Goal: Find specific page/section: Find specific page/section

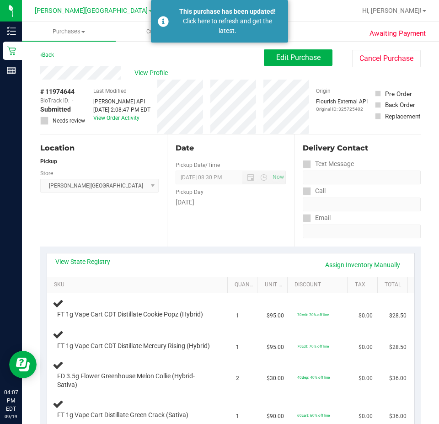
scroll to position [137, 0]
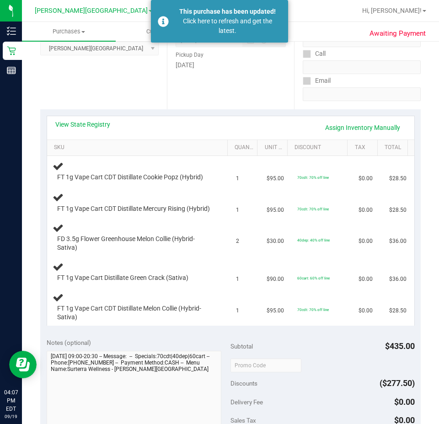
click at [247, 155] on th "Quantity" at bounding box center [242, 148] width 30 height 16
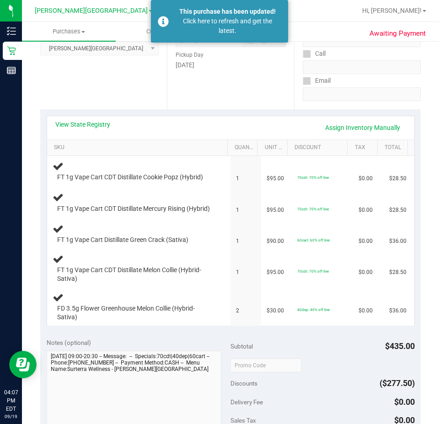
click at [174, 98] on div "Date Pickup Date/Time [DATE] Now [DATE] 08:30 PM Now Pickup Day [DATE]" at bounding box center [230, 53] width 127 height 112
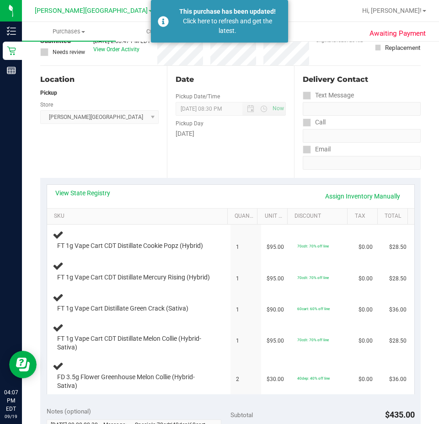
scroll to position [0, 0]
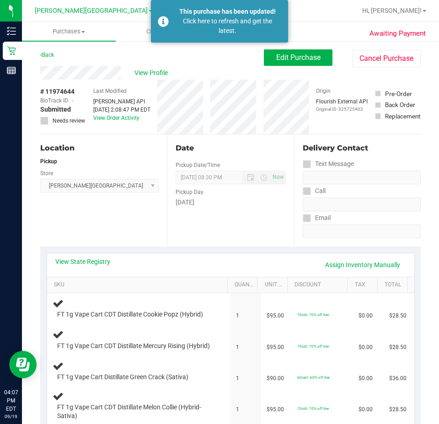
click at [150, 208] on div "Location Pickup Store [PERSON_NAME][GEOGRAPHIC_DATA] WC Select Store [PERSON_NA…" at bounding box center [103, 190] width 127 height 112
click at [123, 222] on div "Location Pickup Store [PERSON_NAME][GEOGRAPHIC_DATA] WC Select Store [PERSON_NA…" at bounding box center [103, 190] width 127 height 112
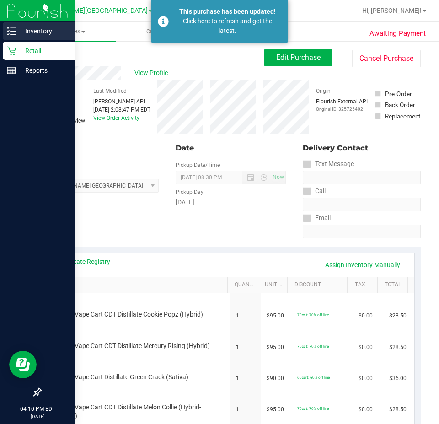
click at [26, 26] on p "Inventory" at bounding box center [43, 31] width 55 height 11
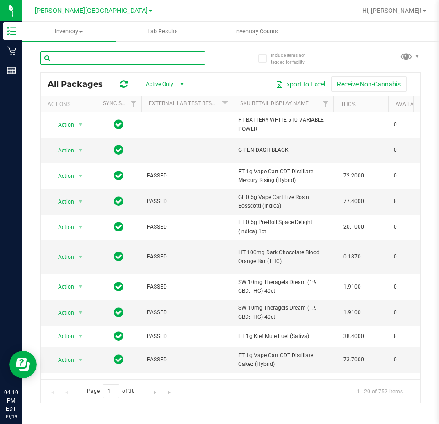
click at [128, 58] on input "text" at bounding box center [122, 58] width 165 height 14
type input "lnc"
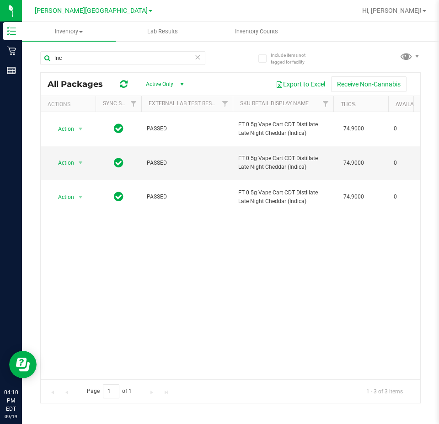
click at [386, 267] on div "Action Action Global inventory Package audit log Print package label Print prod…" at bounding box center [231, 245] width 380 height 267
click at [197, 58] on icon at bounding box center [197, 56] width 6 height 11
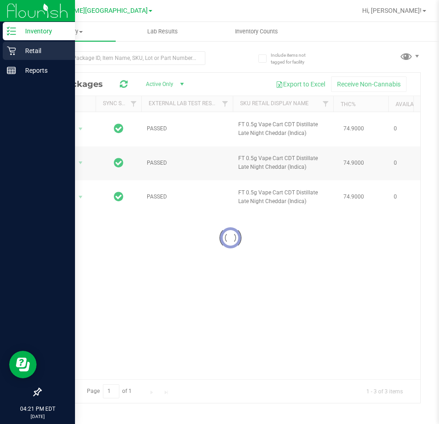
click at [16, 55] on p "Retail" at bounding box center [43, 50] width 55 height 11
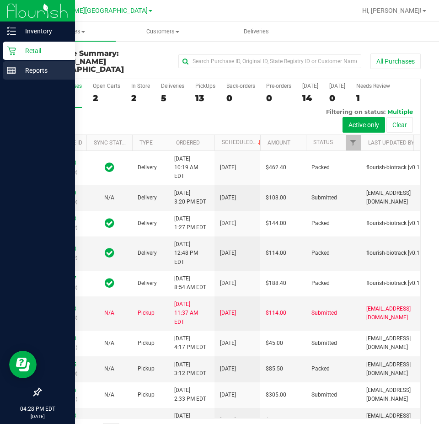
click at [30, 67] on p "Reports" at bounding box center [43, 70] width 55 height 11
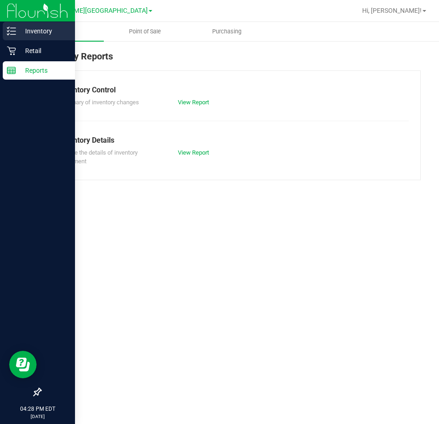
click at [29, 32] on p "Inventory" at bounding box center [43, 31] width 55 height 11
